Goal: Task Accomplishment & Management: Use online tool/utility

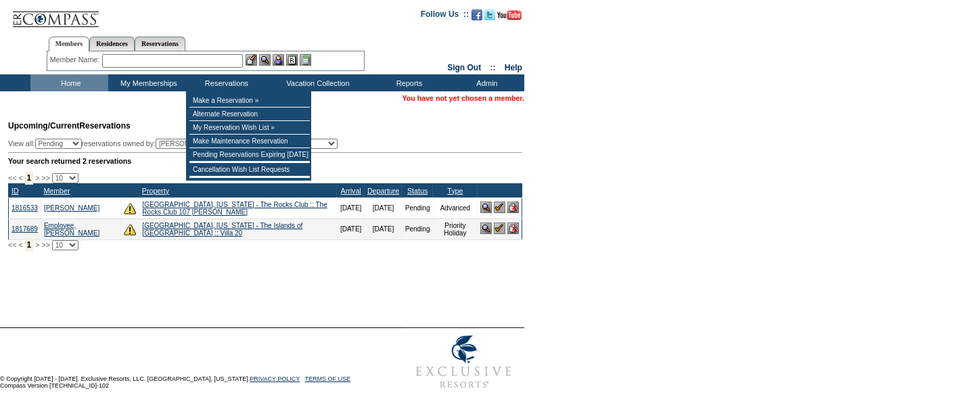
click at [195, 63] on input "text" at bounding box center [172, 61] width 141 height 14
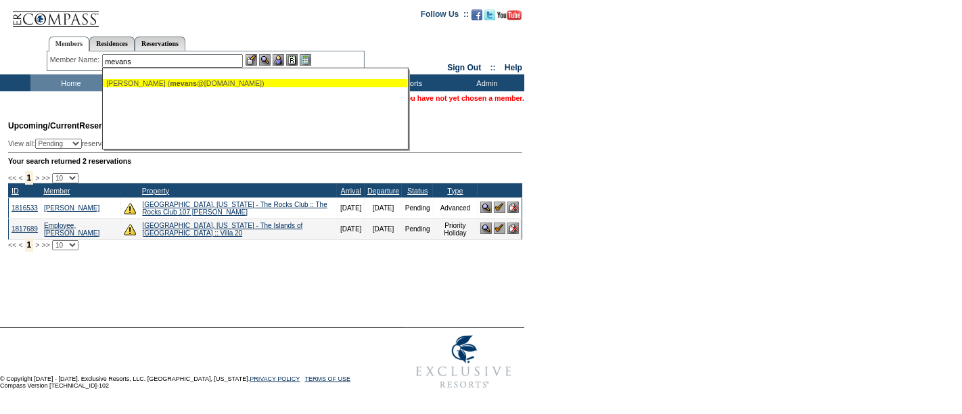
click at [201, 80] on div "[PERSON_NAME] ( mevans @[DOMAIN_NAME])" at bounding box center [255, 83] width 298 height 8
type input "[PERSON_NAME] ([EMAIL_ADDRESS][DOMAIN_NAME])"
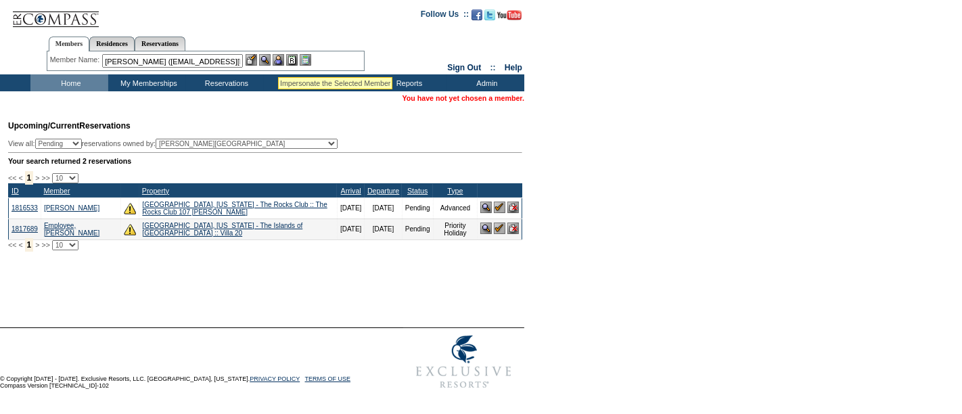
click at [278, 60] on img at bounding box center [279, 60] width 12 height 12
click at [269, 62] on img at bounding box center [265, 60] width 12 height 12
